Goal: Participate in discussion

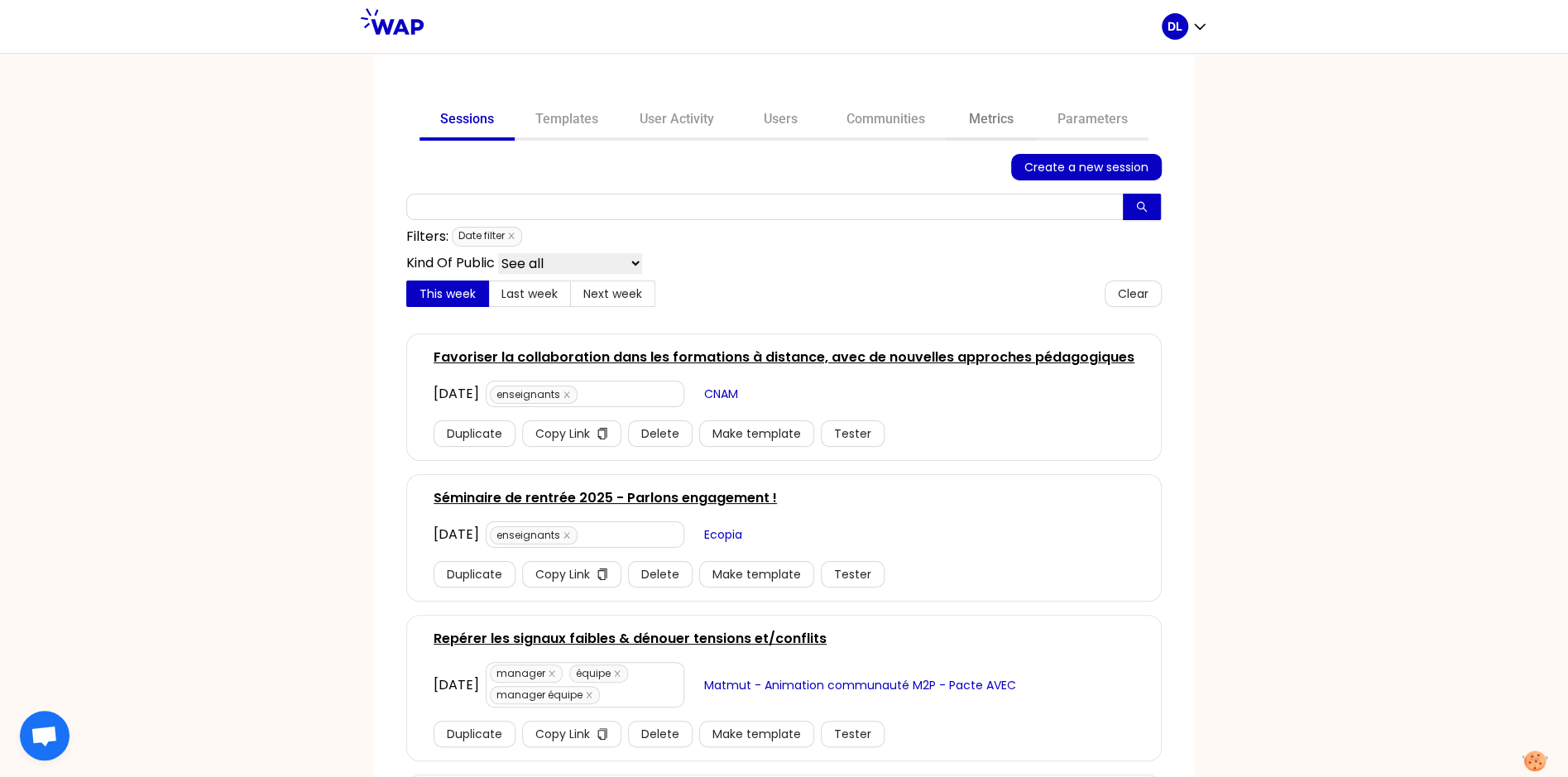
click at [976, 122] on link "Metrics" at bounding box center [992, 121] width 91 height 40
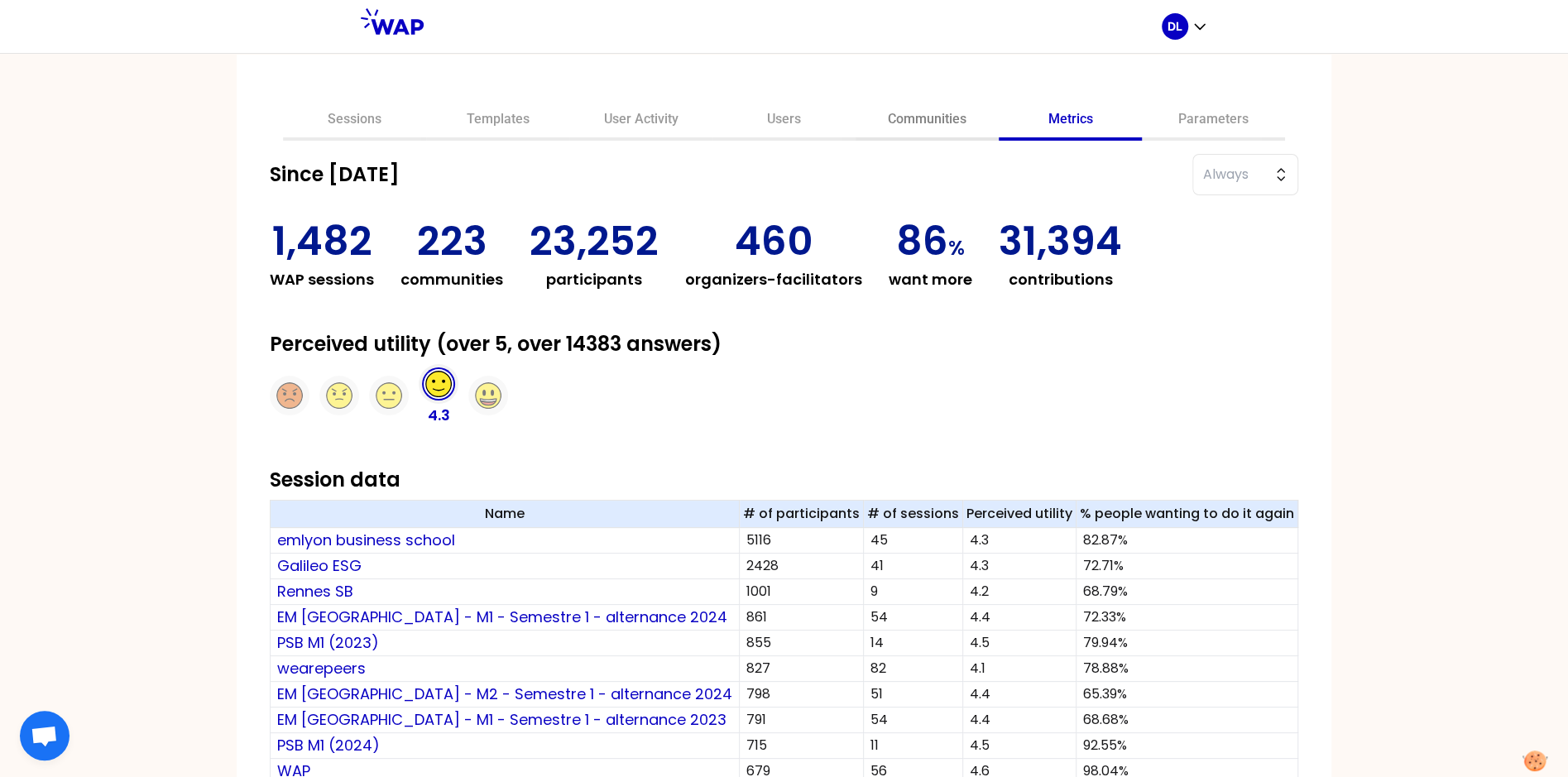
click at [918, 122] on link "Communities" at bounding box center [927, 121] width 143 height 40
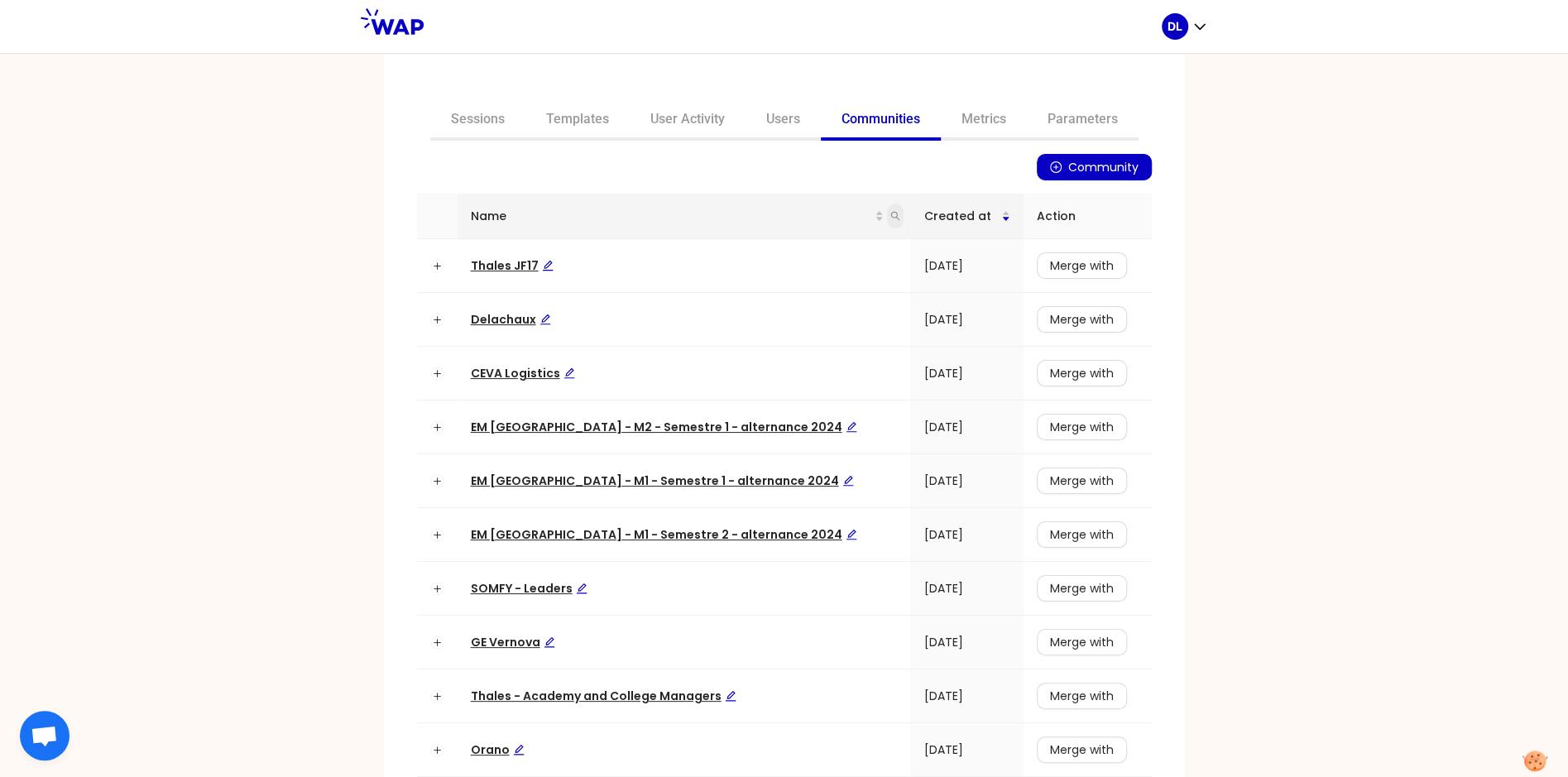
click at [891, 217] on icon "search" at bounding box center [896, 216] width 10 height 10
type input "t"
type input "learning"
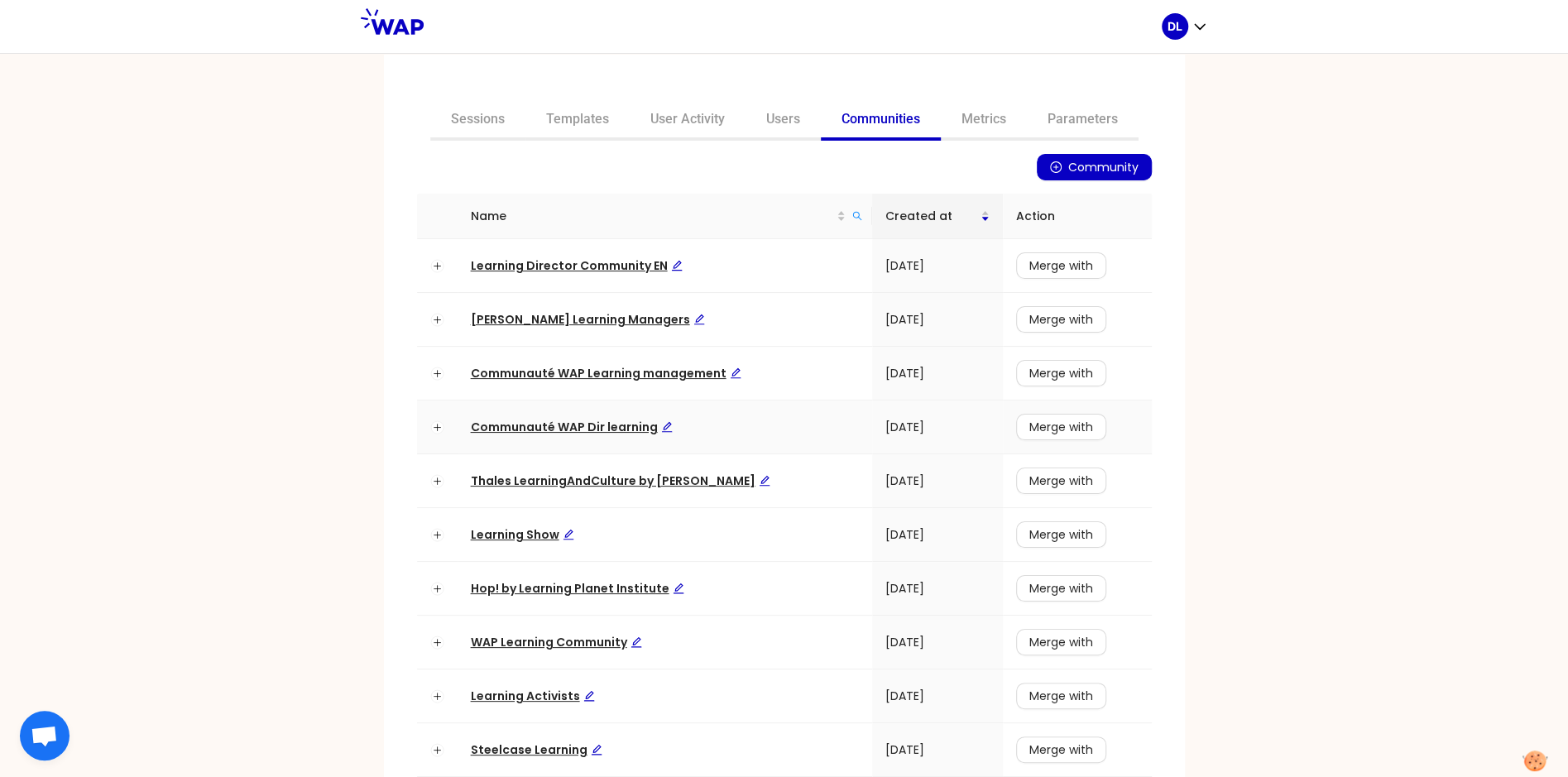
click at [585, 426] on span "Communauté WAP Dir learning" at bounding box center [572, 427] width 202 height 17
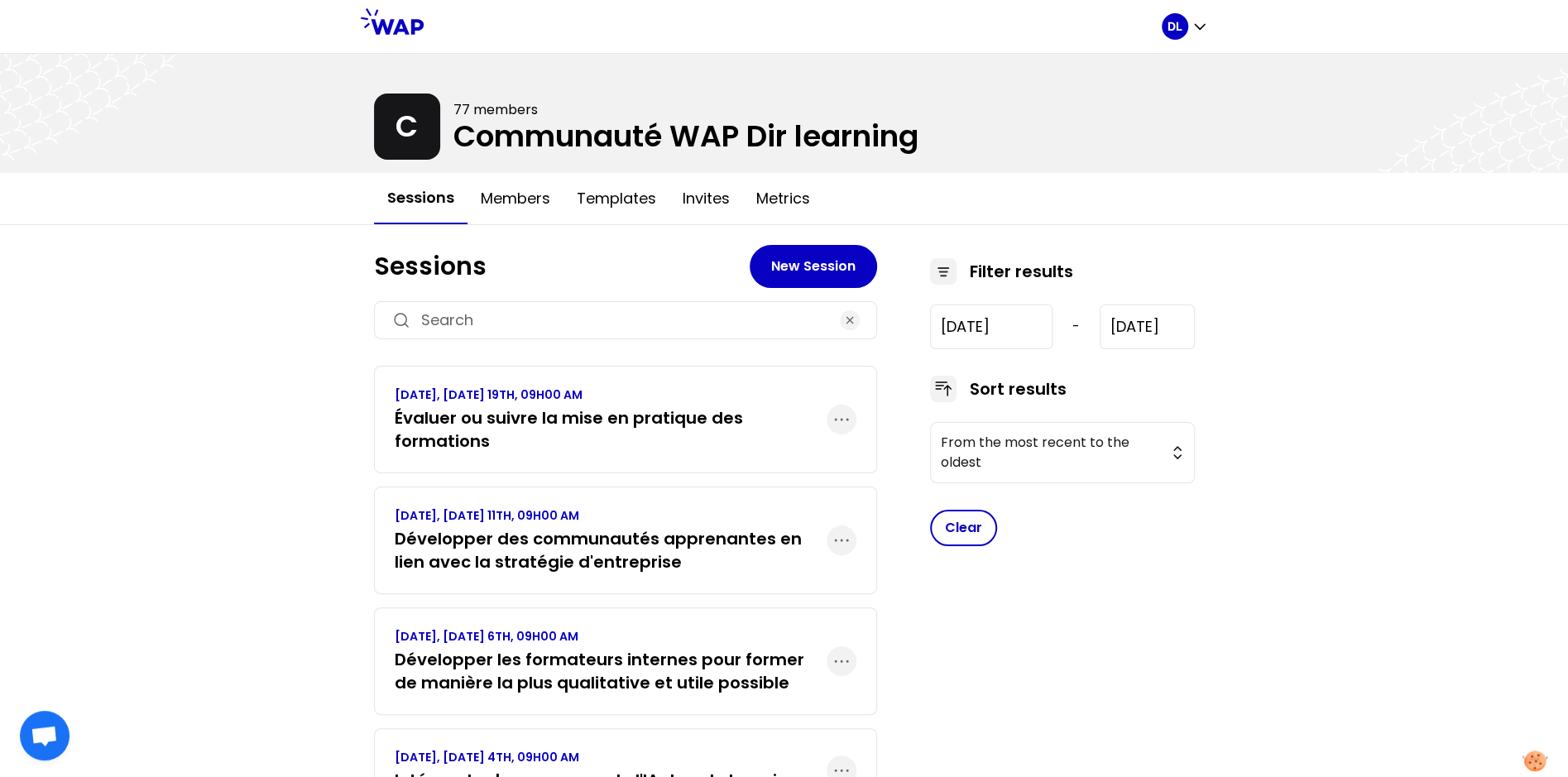
click at [597, 441] on h3 "Évaluer ou suivre la mise en pratique des formations" at bounding box center [611, 429] width 432 height 46
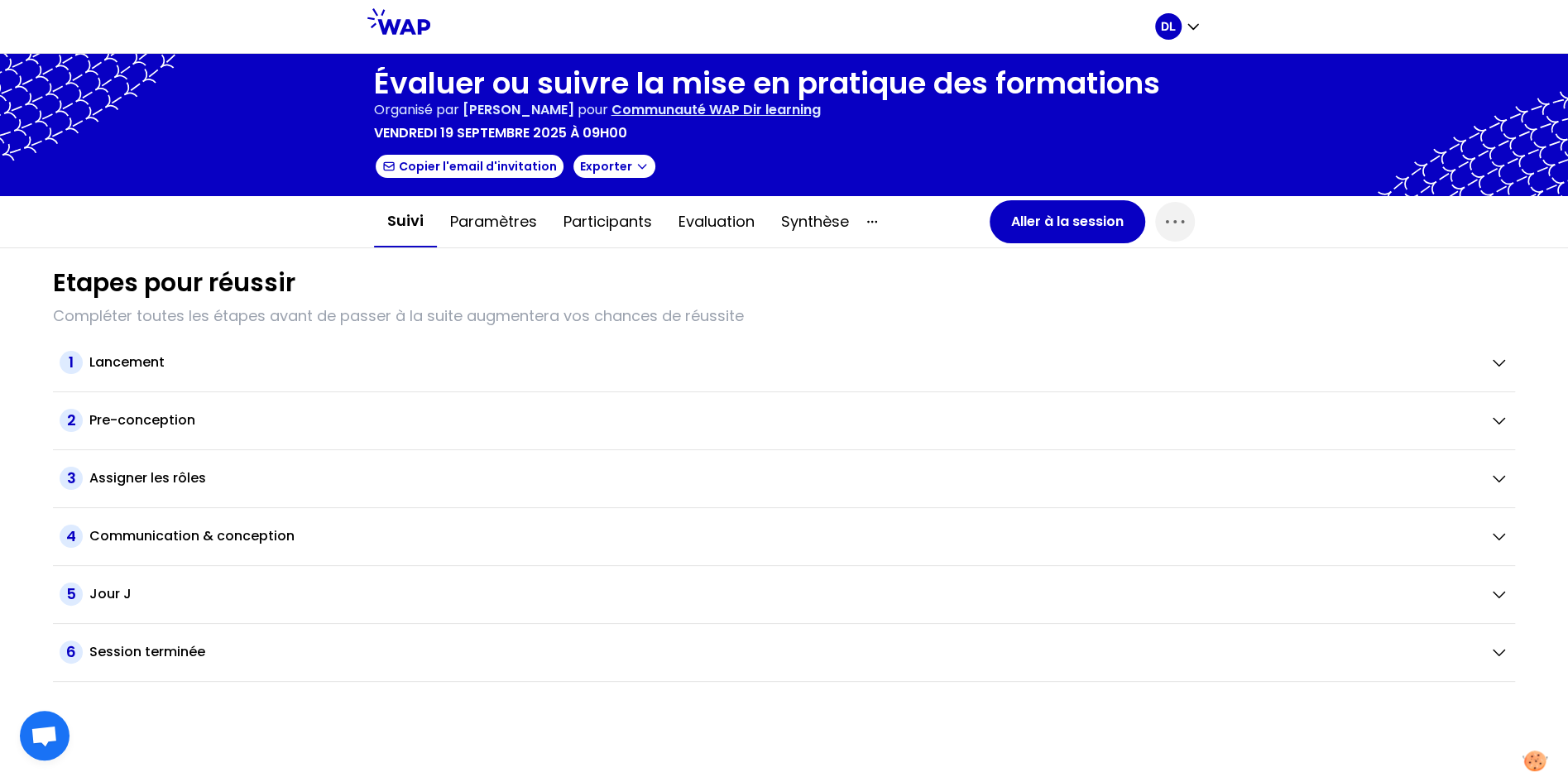
click at [504, 90] on h1 "Évaluer ou suivre la mise en pratique des formations" at bounding box center [767, 84] width 786 height 33
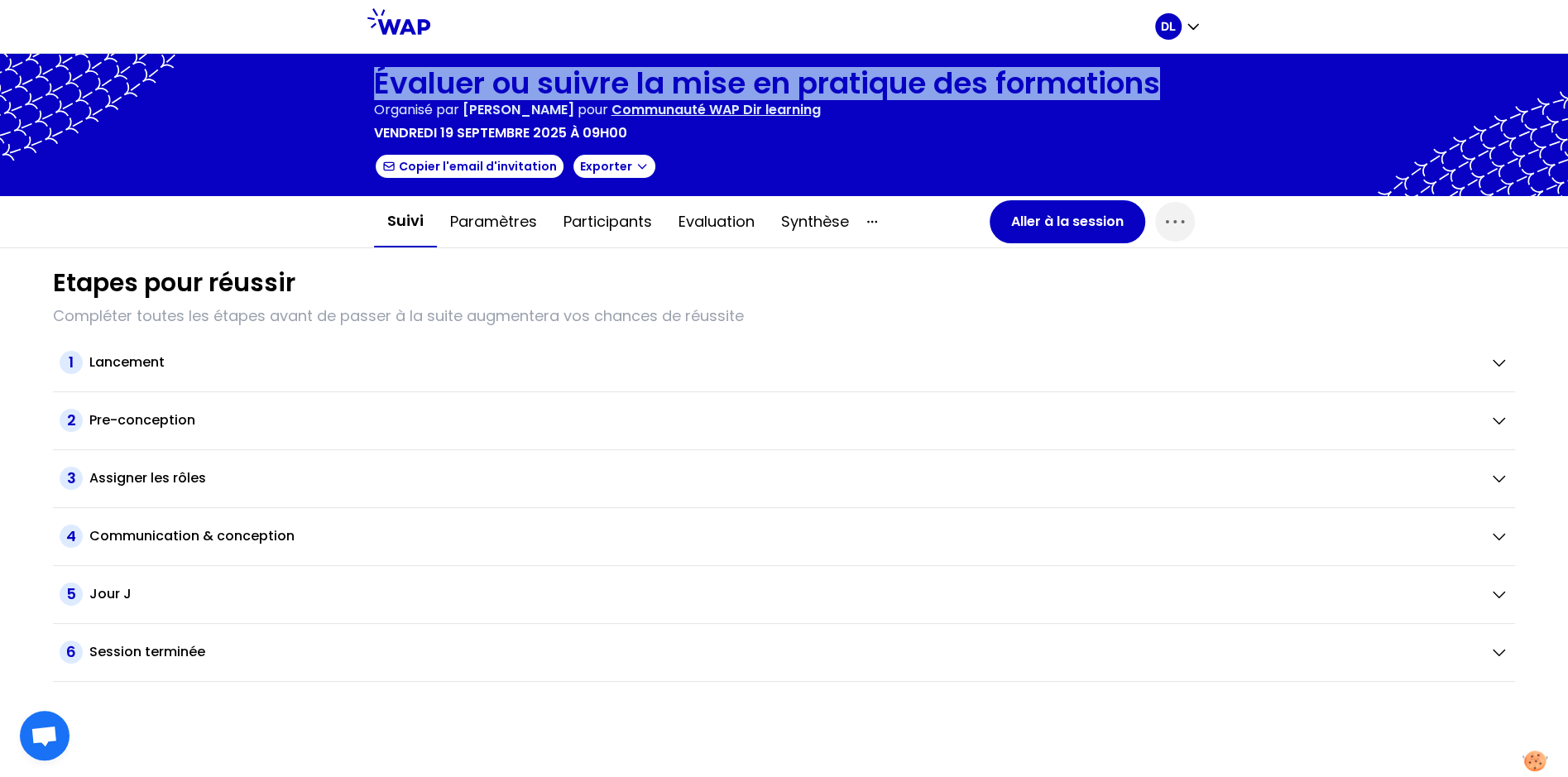
click at [504, 90] on h1 "Évaluer ou suivre la mise en pratique des formations" at bounding box center [767, 84] width 786 height 33
click at [1031, 220] on button "Aller à la session" at bounding box center [1068, 222] width 156 height 43
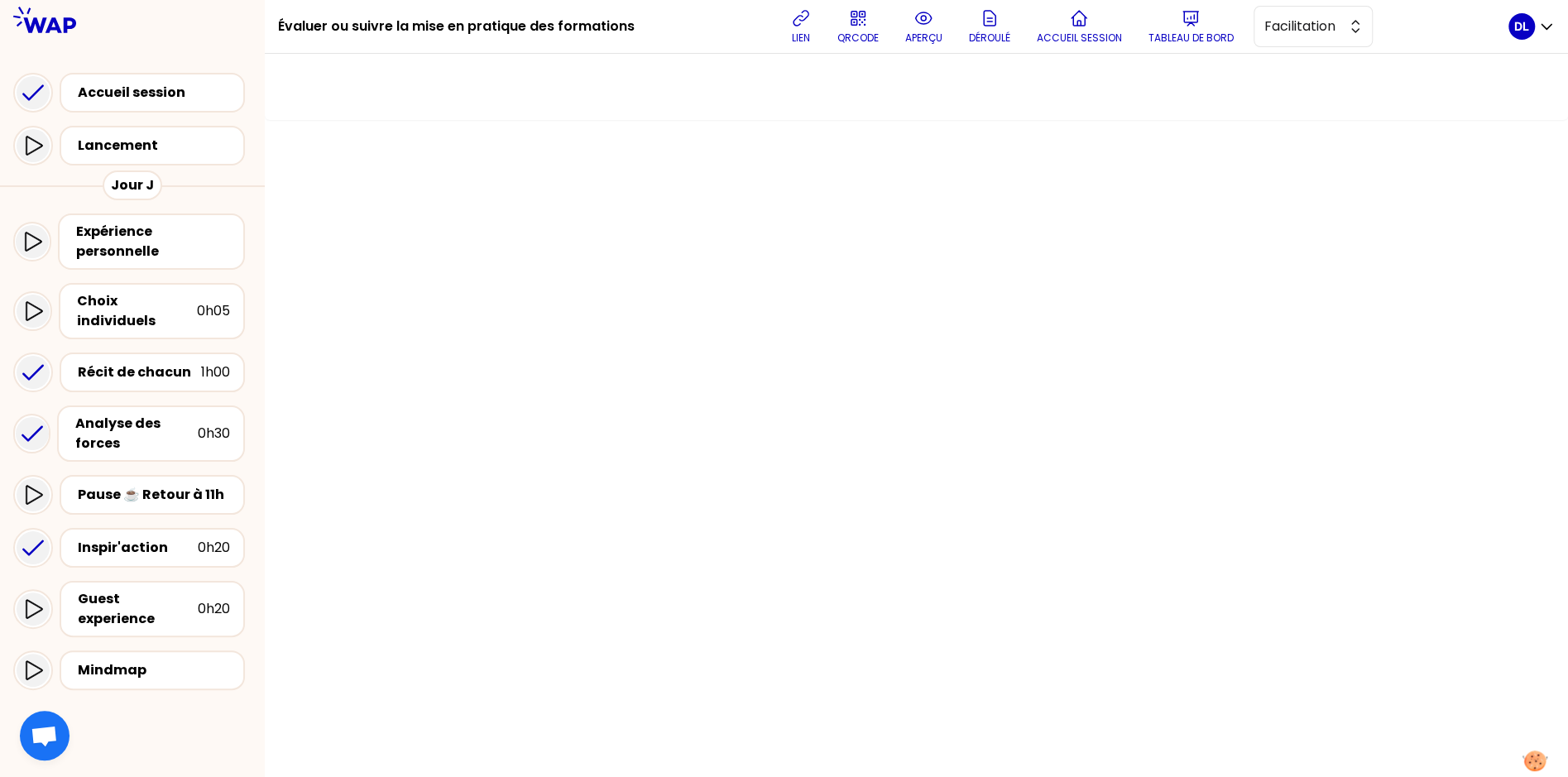
click at [450, 19] on h1 "Évaluer ou suivre la mise en pratique des formations" at bounding box center [456, 26] width 357 height 53
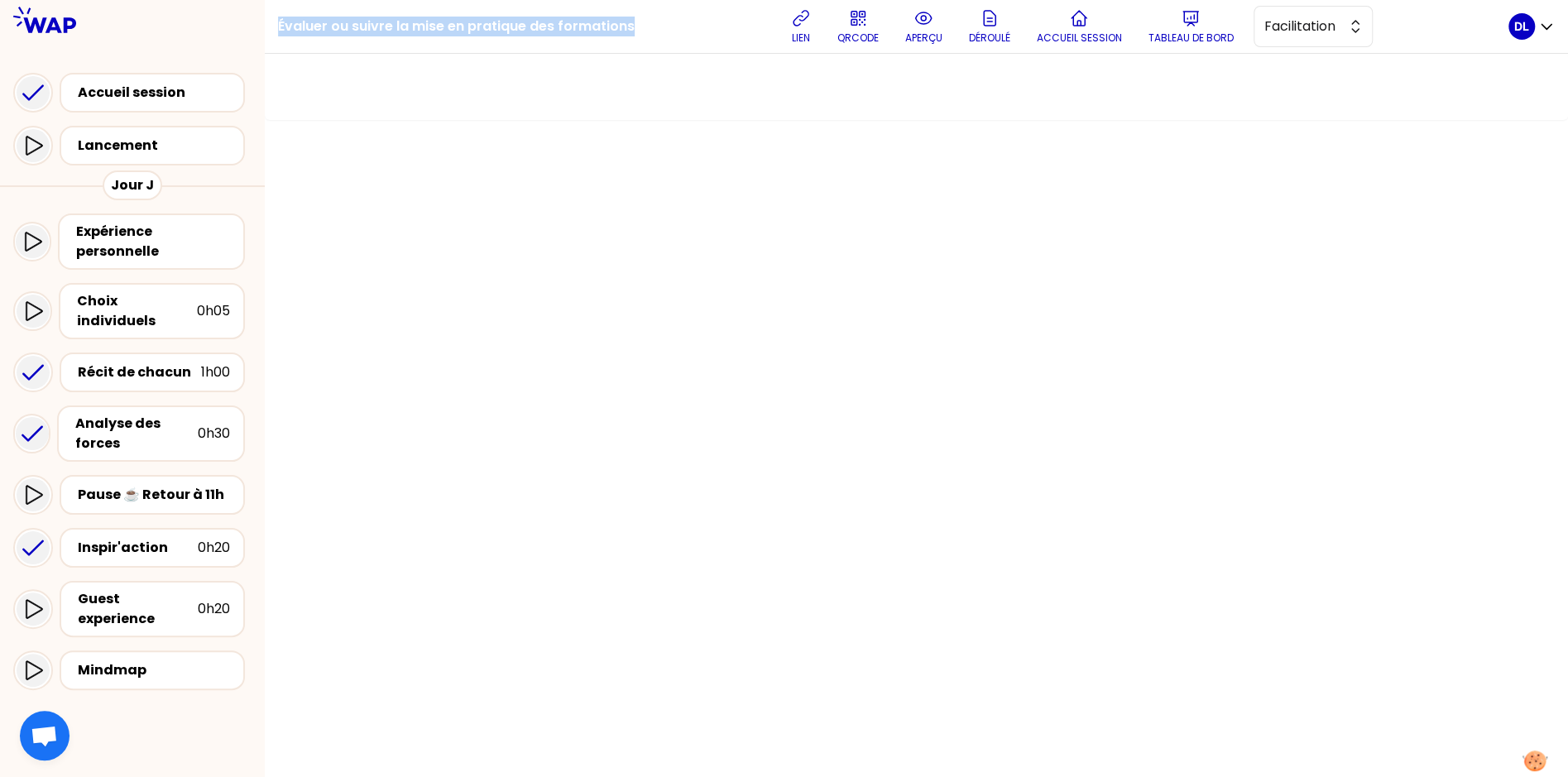
copy div "Évaluer ou suivre la mise en pratique des formations"
click at [191, 148] on div "Lancement" at bounding box center [157, 146] width 159 height 20
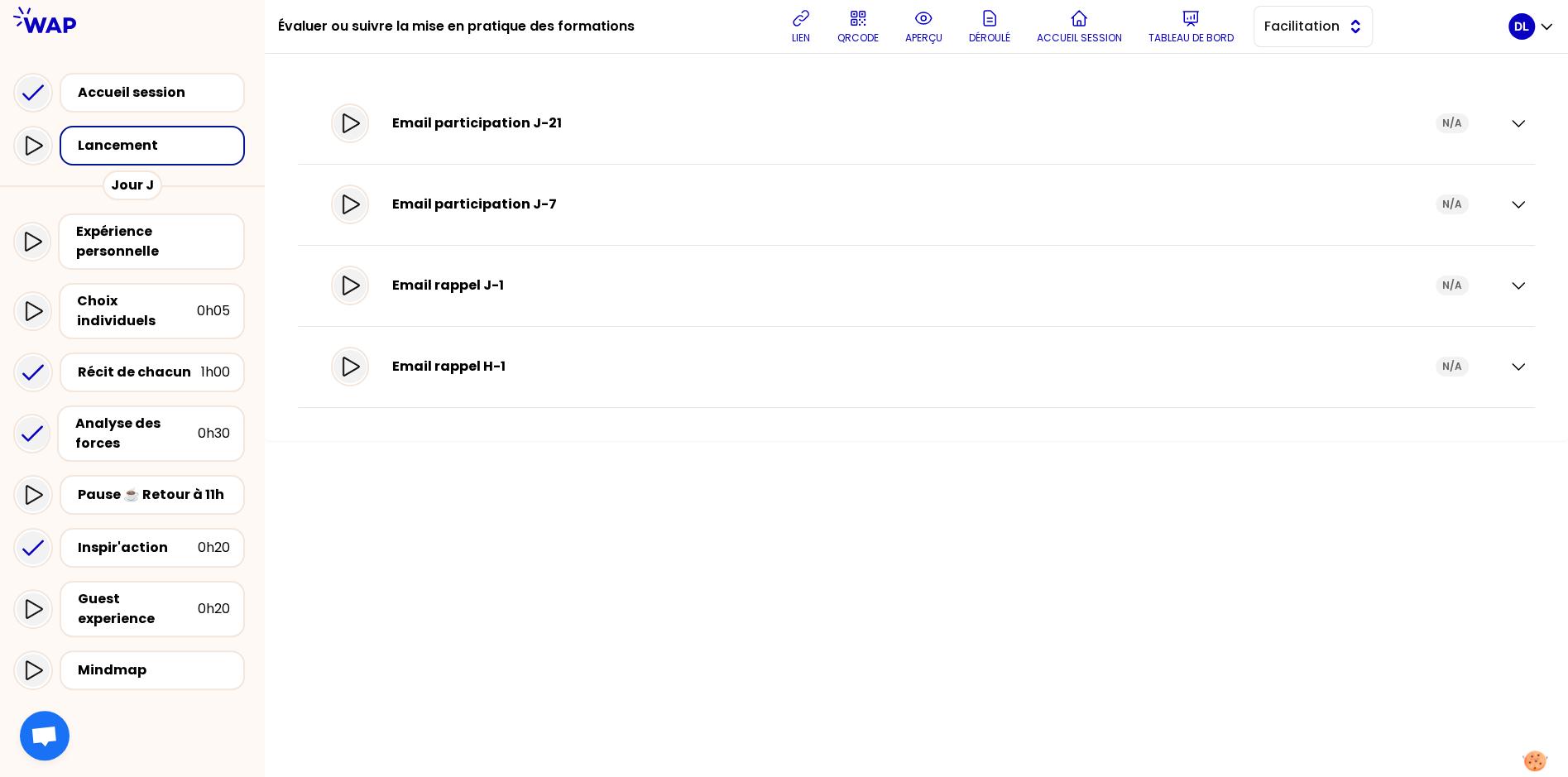
click at [1292, 41] on button "Facilitation" at bounding box center [1314, 26] width 119 height 41
click at [1291, 59] on span "Conception" at bounding box center [1324, 68] width 71 height 20
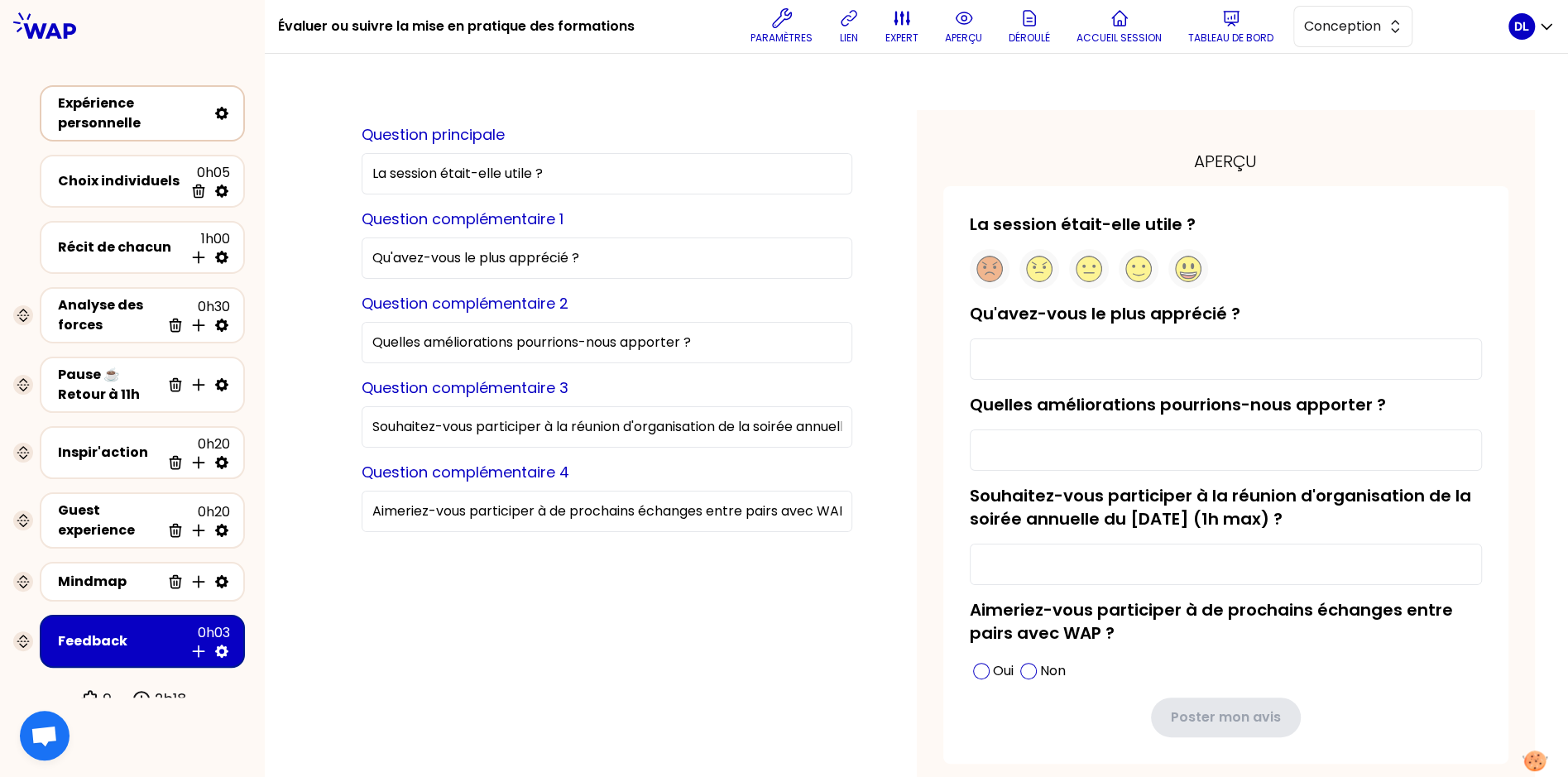
click at [118, 127] on div "Expérience personnelle" at bounding box center [132, 113] width 149 height 40
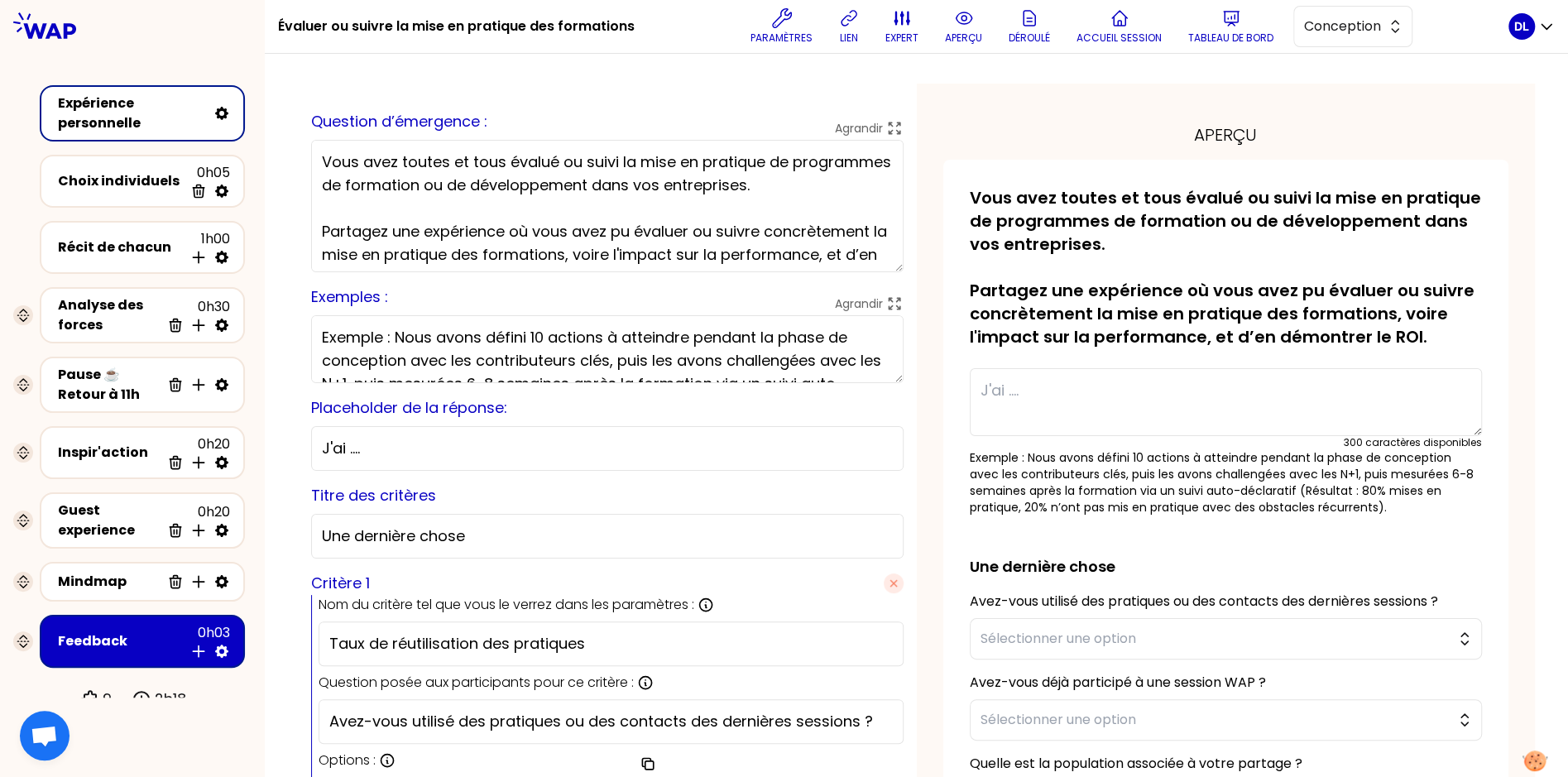
click at [720, 227] on textarea "Vous avez toutes et tous évalué ou suivi la mise en pratique de programmes de f…" at bounding box center [608, 206] width 593 height 132
click at [1216, 44] on p "Tableau de bord" at bounding box center [1231, 38] width 85 height 13
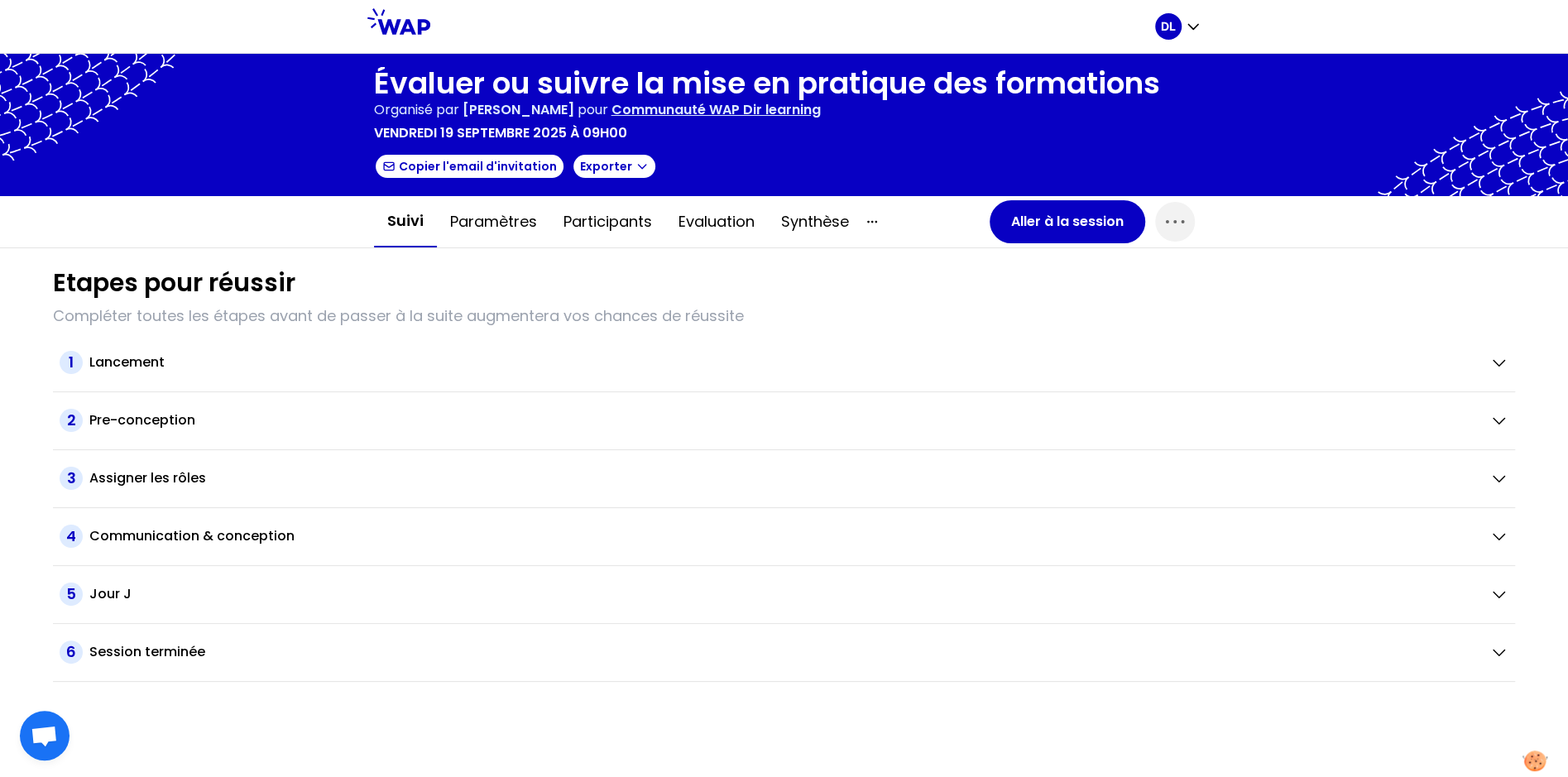
click at [714, 111] on p "Communauté WAP Dir learning" at bounding box center [716, 110] width 209 height 20
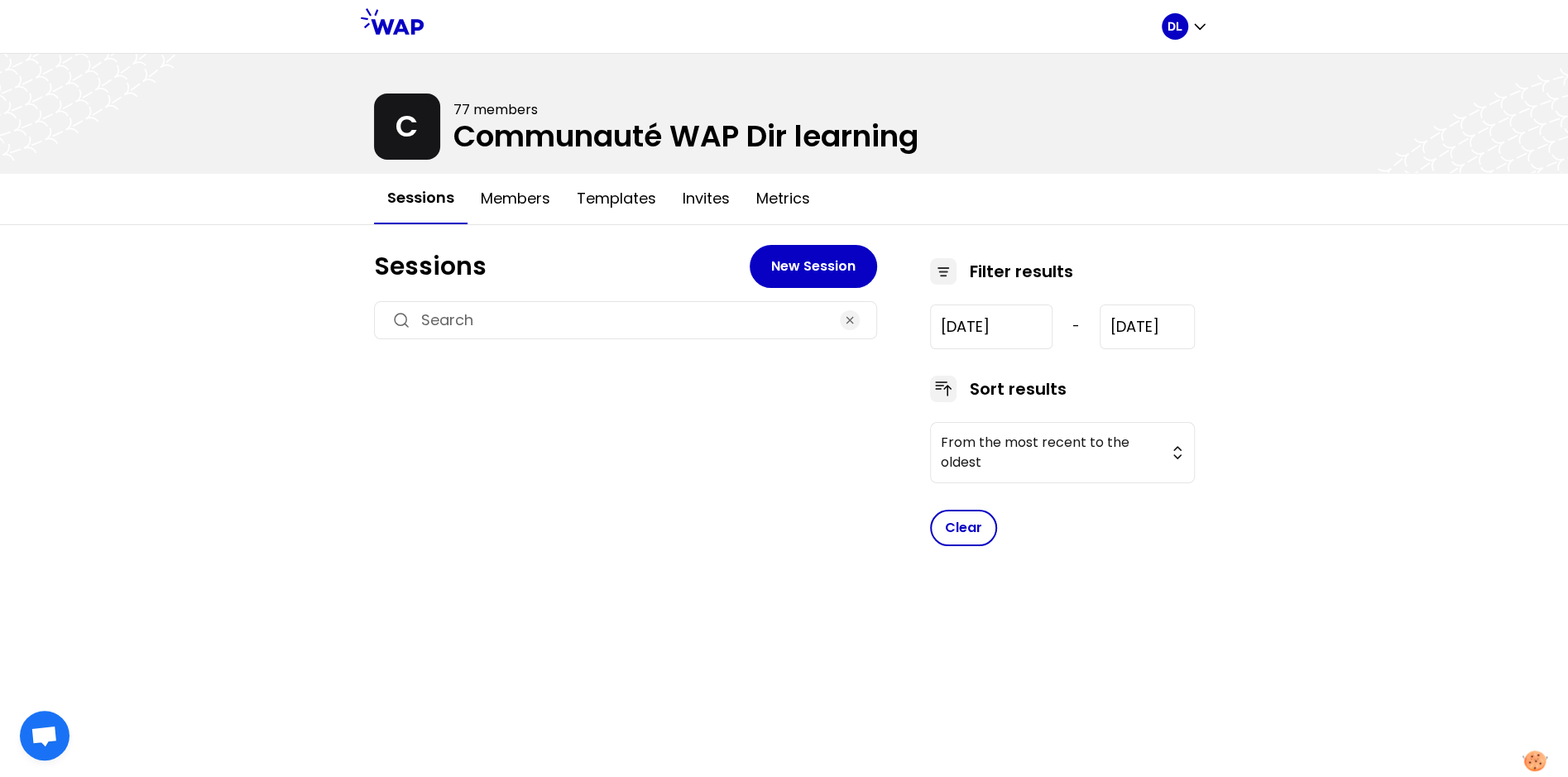
type input "[DATE]"
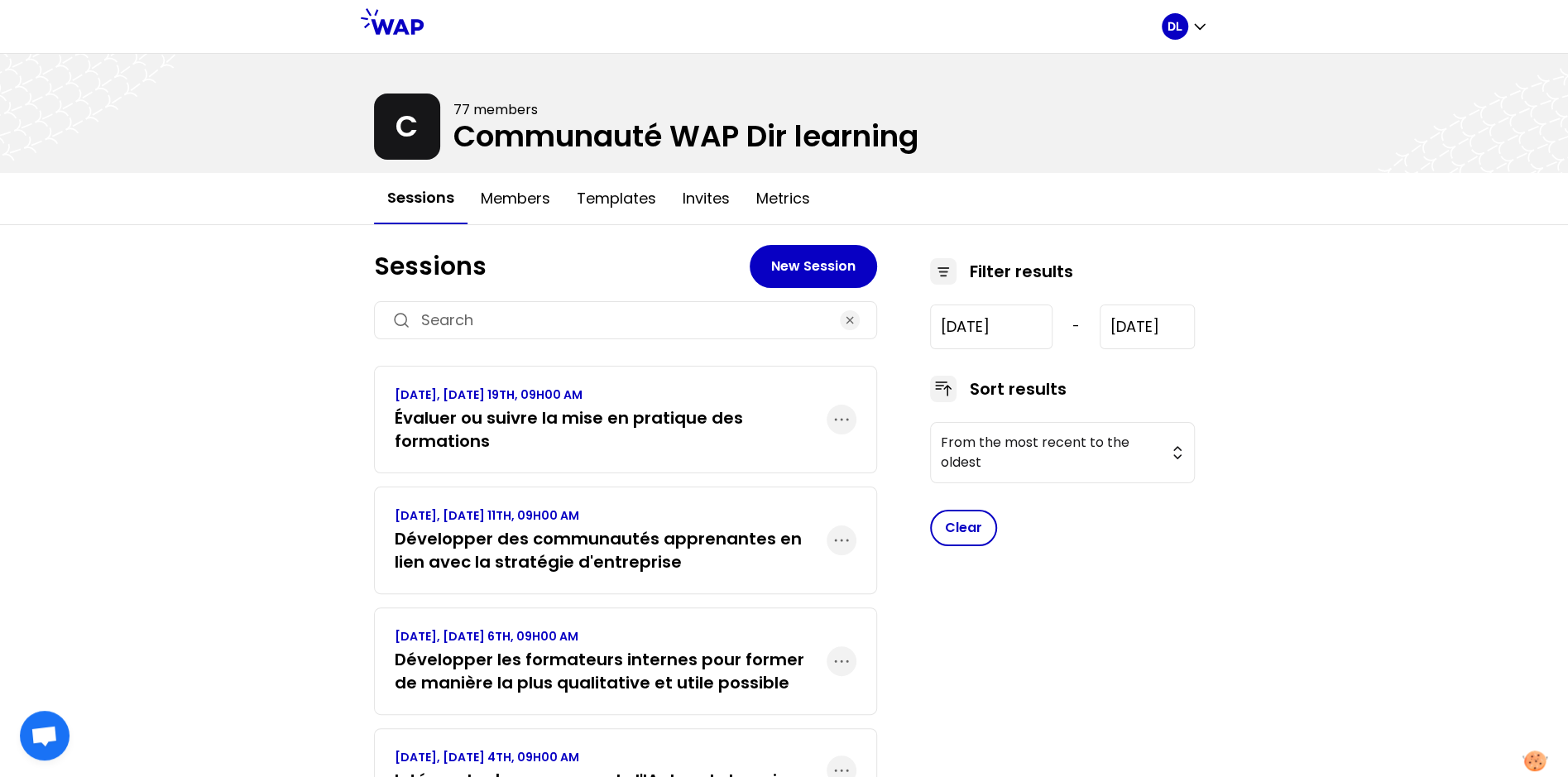
click at [644, 403] on link "[DATE], [DATE] 19TH, 09H00 AM Évaluer ou suivre la mise en pratique des formati…" at bounding box center [611, 420] width 432 height 66
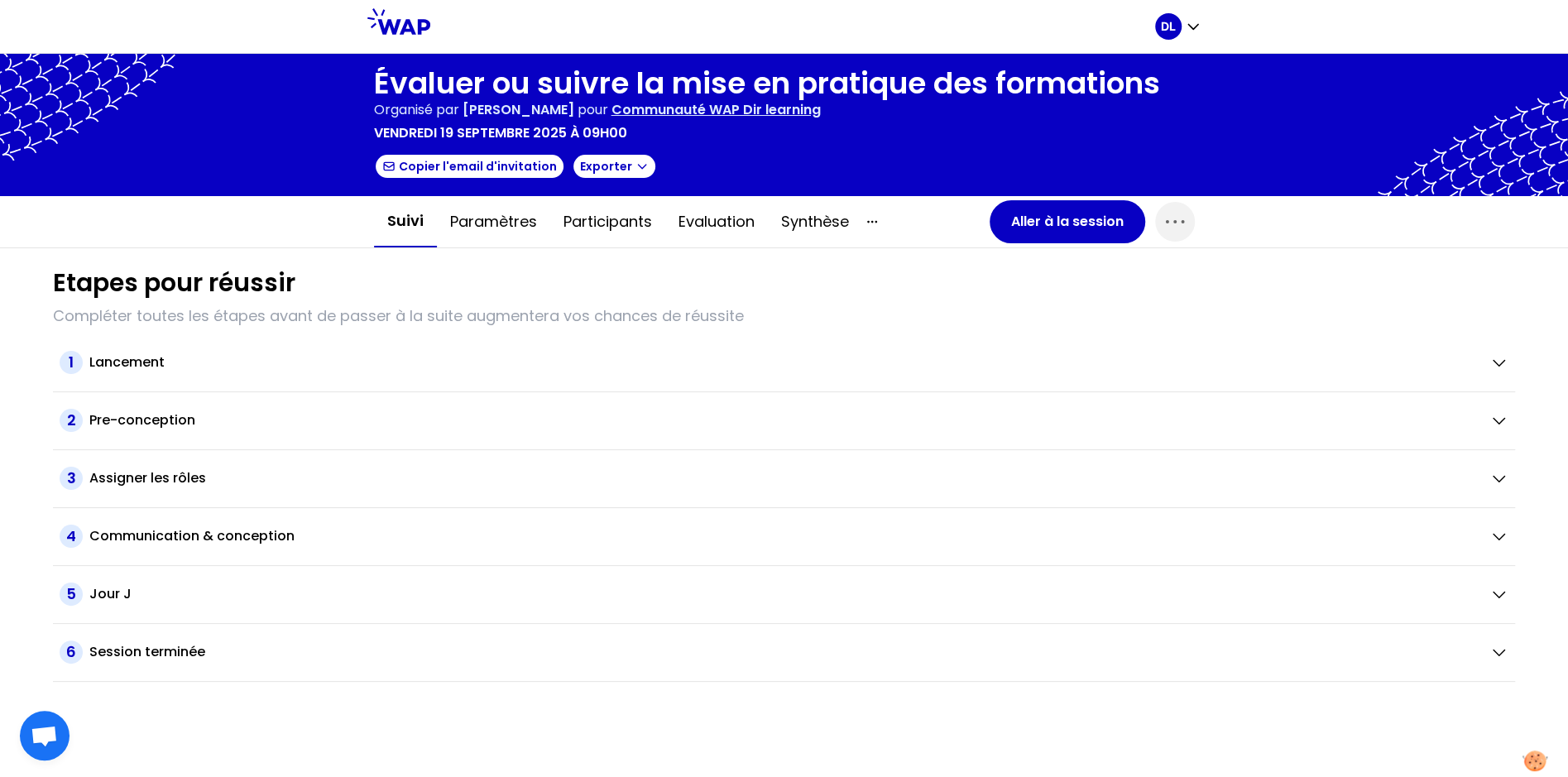
click at [483, 84] on h1 "Évaluer ou suivre la mise en pratique des formations" at bounding box center [767, 84] width 786 height 33
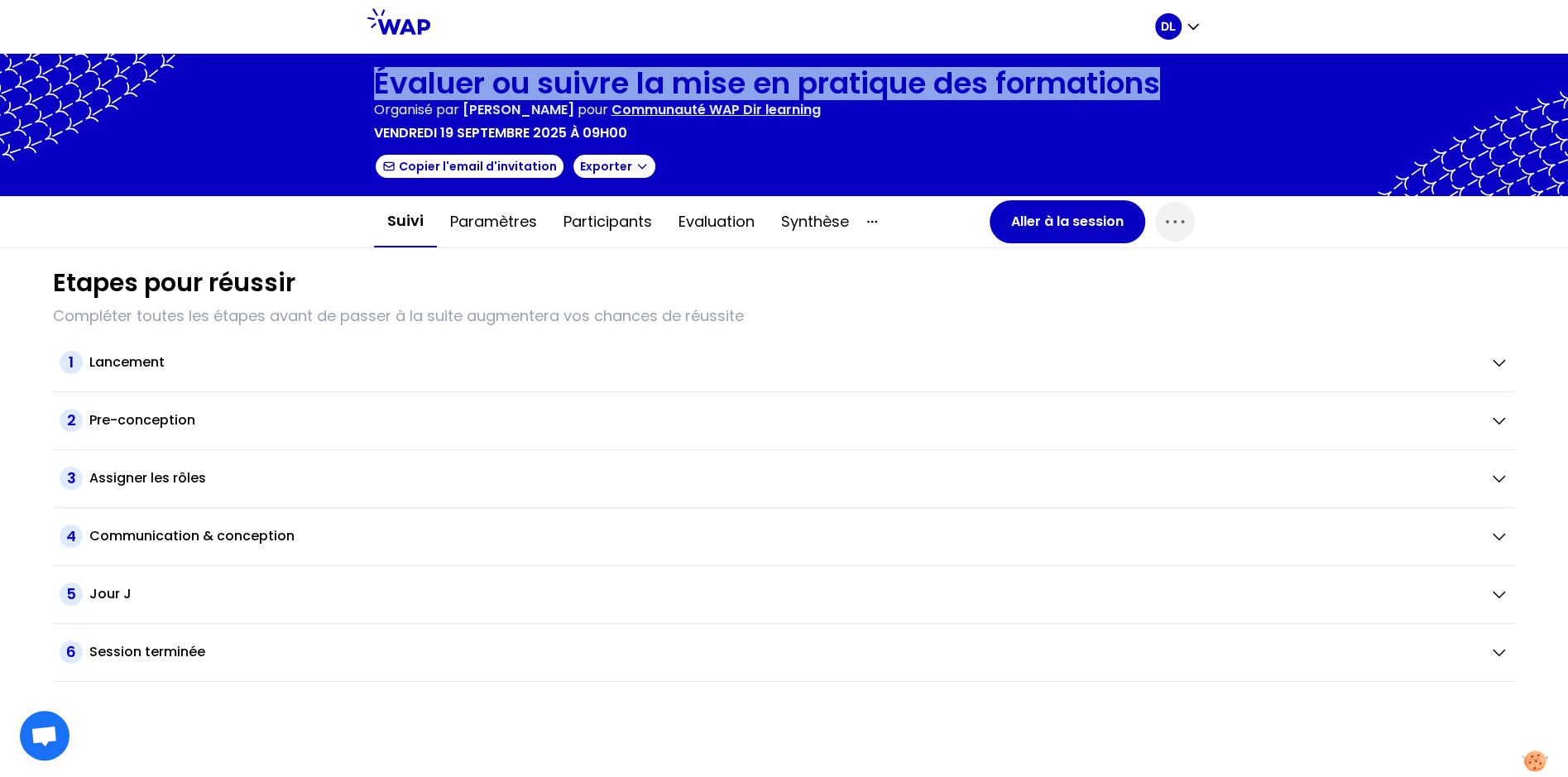
click at [483, 84] on h1 "Évaluer ou suivre la mise en pratique des formations" at bounding box center [767, 84] width 786 height 33
copy h1 "Évaluer ou suivre la mise en pratique des formations"
click at [788, 79] on h1 "Évaluer ou suivre la mise en pratique des formations" at bounding box center [767, 84] width 786 height 33
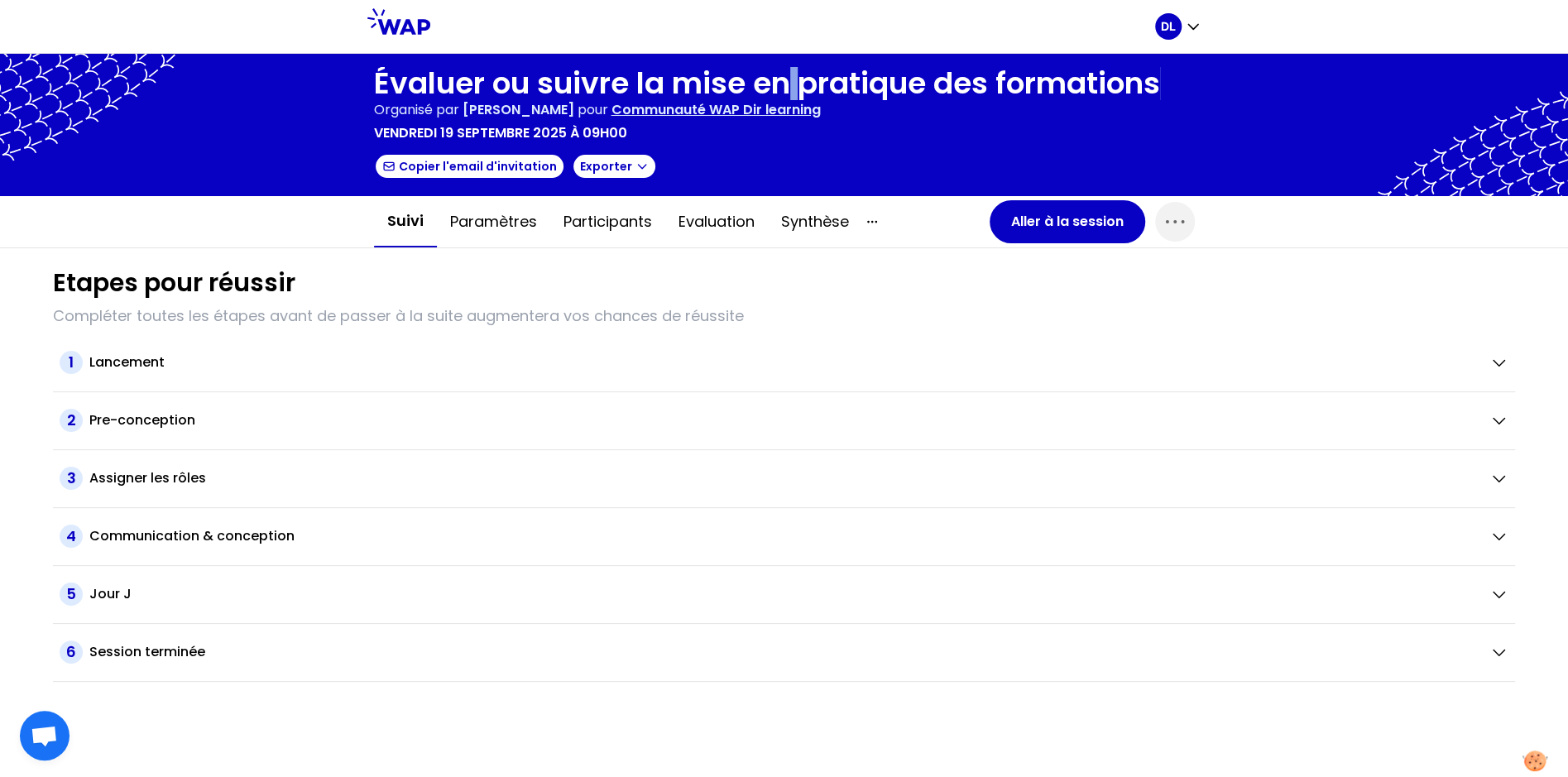
click at [788, 79] on h1 "Évaluer ou suivre la mise en pratique des formations" at bounding box center [767, 84] width 786 height 33
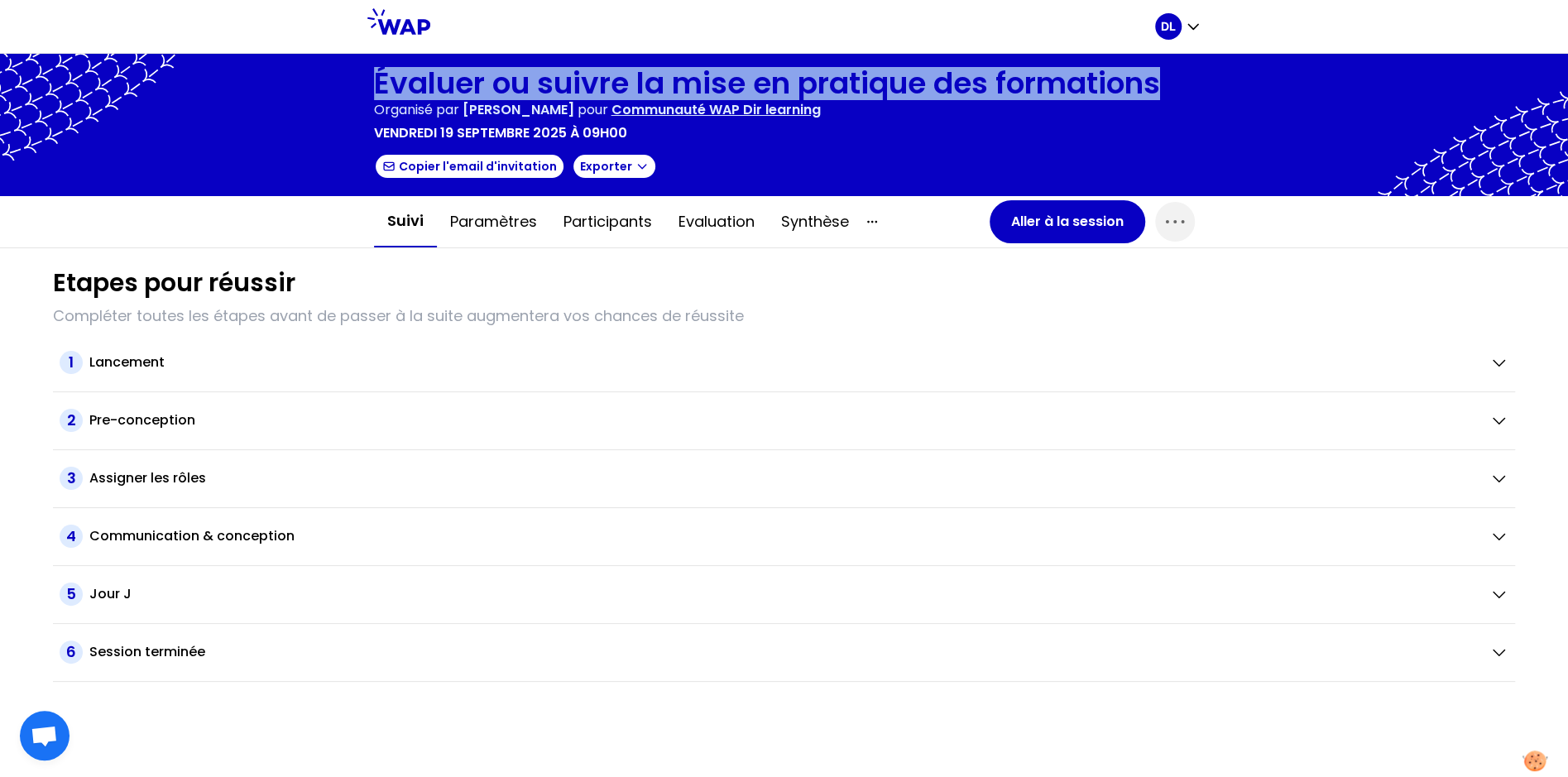
click at [788, 79] on h1 "Évaluer ou suivre la mise en pratique des formations" at bounding box center [767, 84] width 786 height 33
click at [1016, 219] on button "Aller à la session" at bounding box center [1068, 222] width 156 height 43
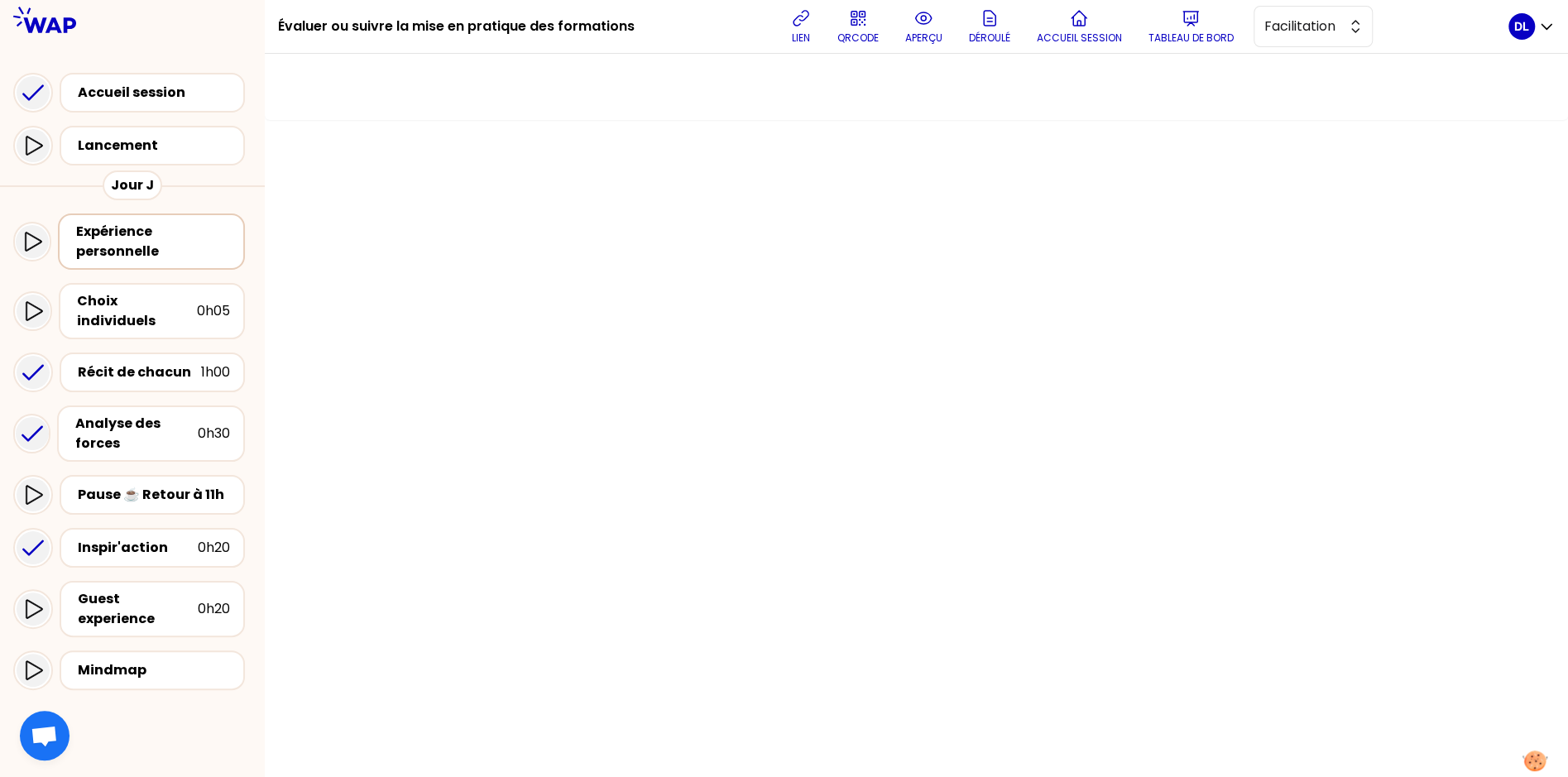
click at [152, 257] on div "Expérience personnelle" at bounding box center [153, 242] width 154 height 40
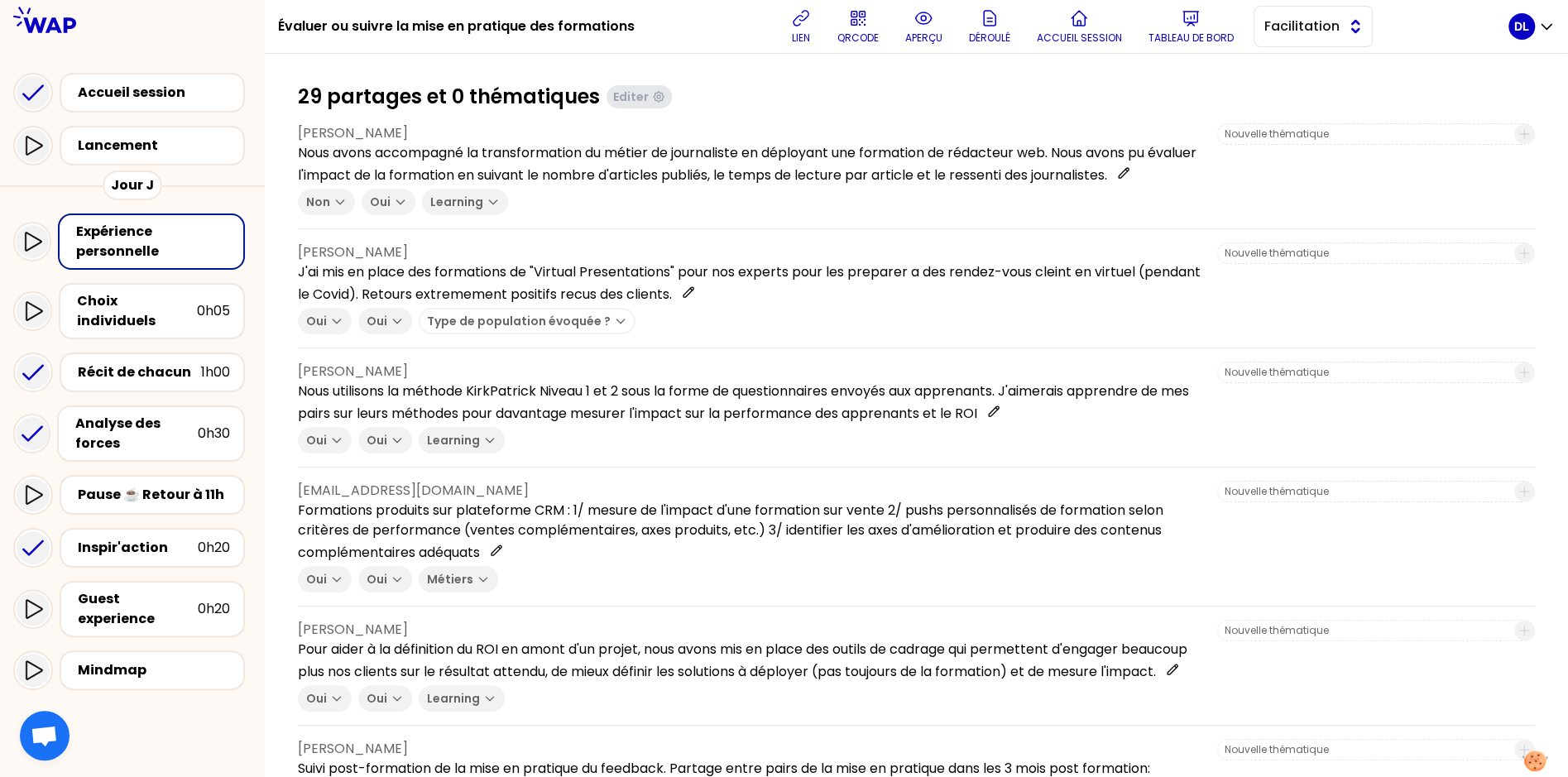
click at [1288, 24] on span "Facilitation" at bounding box center [1302, 26] width 75 height 20
click at [1312, 69] on span "Conception" at bounding box center [1324, 68] width 71 height 20
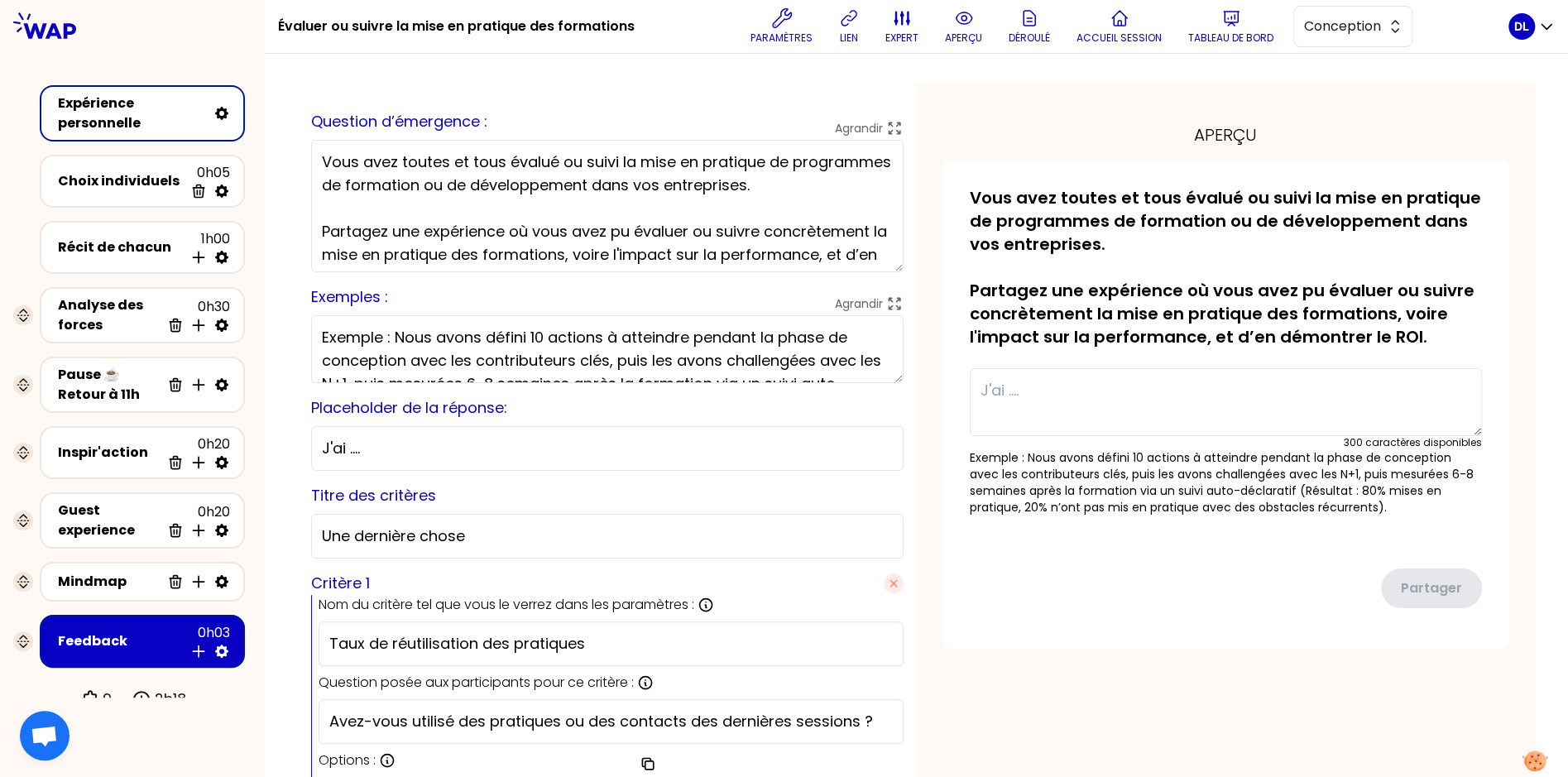
click at [675, 190] on textarea "Vous avez toutes et tous évalué ou suivi la mise en pratique de programmes de f…" at bounding box center [608, 206] width 593 height 132
click at [497, 36] on h1 "Évaluer ou suivre la mise en pratique des formations" at bounding box center [456, 26] width 357 height 53
click at [497, 34] on h1 "Évaluer ou suivre la mise en pratique des formations" at bounding box center [456, 26] width 357 height 53
copy div "Évaluer ou suivre la mise en pratique des formations"
